Goal: Task Accomplishment & Management: Manage account settings

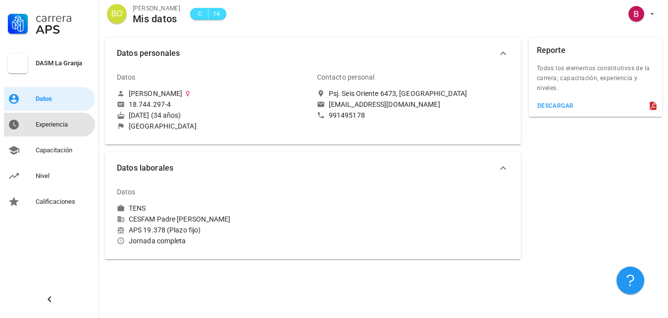
click at [39, 129] on div "Experiencia" at bounding box center [63, 125] width 55 height 16
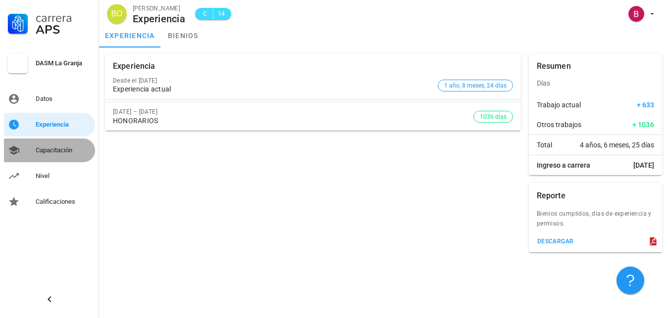
click at [47, 152] on div "Capacitación" at bounding box center [63, 150] width 55 height 8
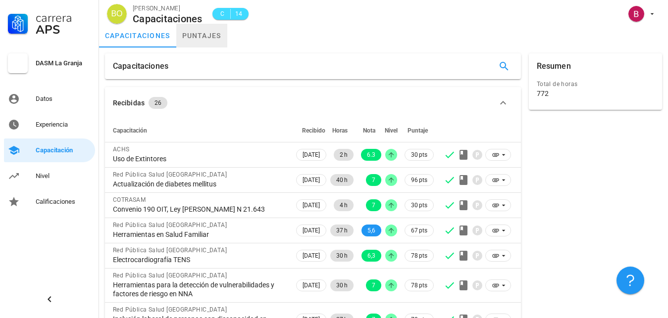
click at [220, 36] on link "puntajes" at bounding box center [201, 36] width 51 height 24
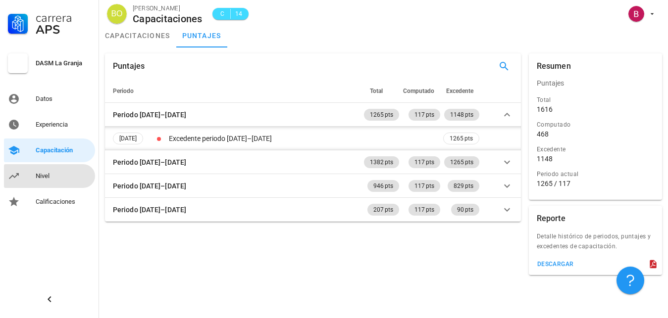
click at [57, 177] on div "Nivel" at bounding box center [63, 176] width 55 height 8
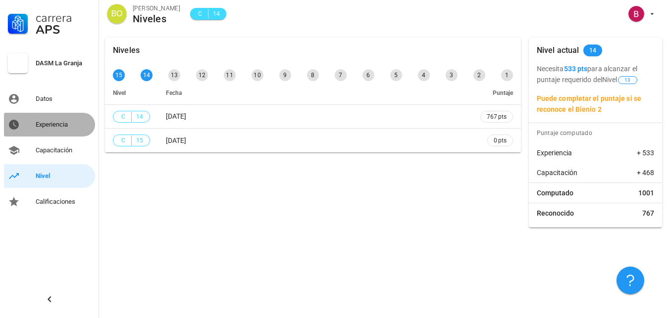
click at [46, 124] on div "Experiencia" at bounding box center [63, 125] width 55 height 8
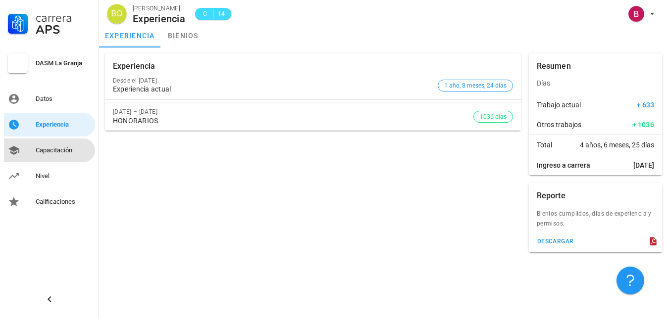
click at [56, 148] on div "Capacitación" at bounding box center [63, 150] width 55 height 8
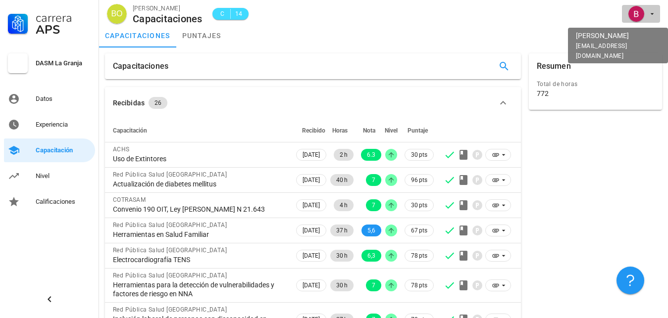
click at [654, 13] on icon "button" at bounding box center [652, 14] width 8 height 8
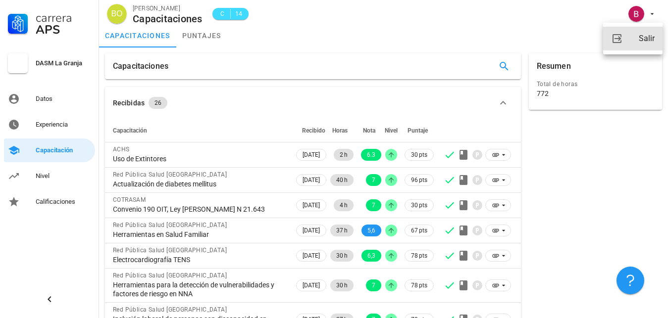
click at [641, 39] on div "Salir" at bounding box center [646, 39] width 16 height 20
